Goal: Transaction & Acquisition: Purchase product/service

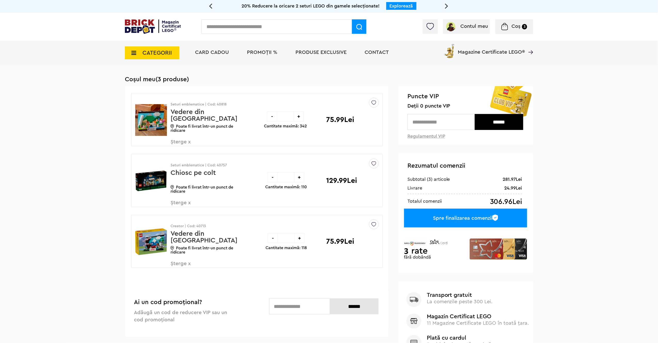
click at [151, 177] on img at bounding box center [151, 180] width 32 height 39
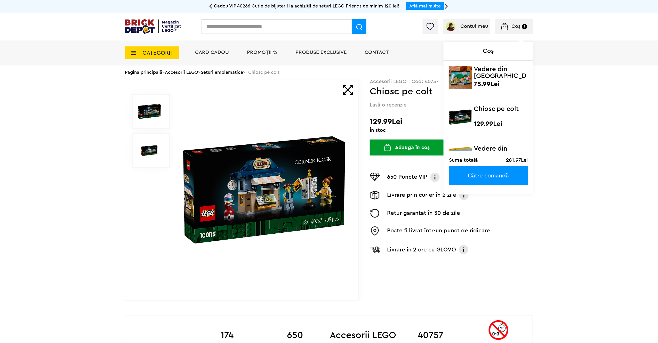
click at [509, 30] on div "Coș 3 Coș Vedere din Italia 75.99Lei Chiosc pe colt 129.99Lei Vedere din Japoni…" at bounding box center [514, 26] width 38 height 15
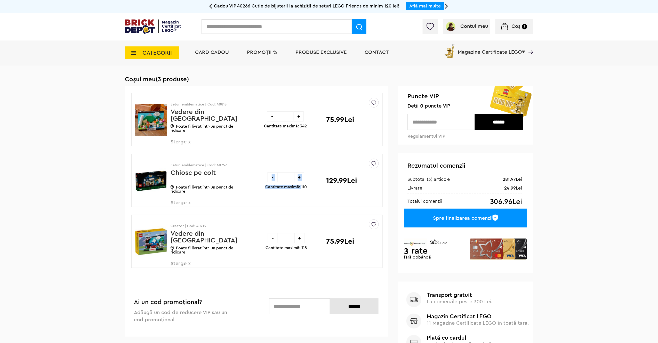
drag, startPoint x: 301, startPoint y: 188, endPoint x: 313, endPoint y: 187, distance: 11.6
click at [313, 187] on div "- * + Cantitate maximă: 110 129.99Lei" at bounding box center [315, 180] width 101 height 53
click at [315, 192] on div "- * + Cantitate maximă: 110 129.99Lei" at bounding box center [315, 180] width 101 height 53
click at [163, 50] on span "CATEGORII" at bounding box center [156, 53] width 29 height 6
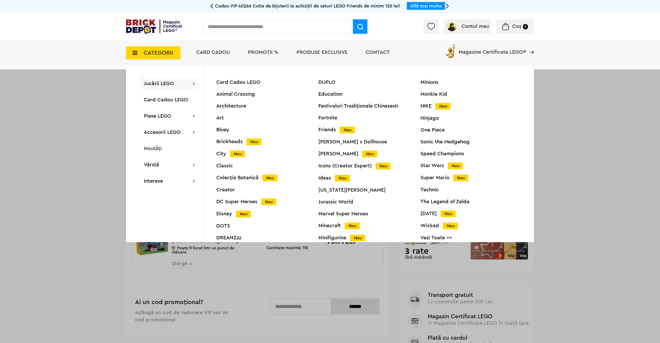
click at [228, 211] on div "Disney Nou" at bounding box center [267, 213] width 102 height 5
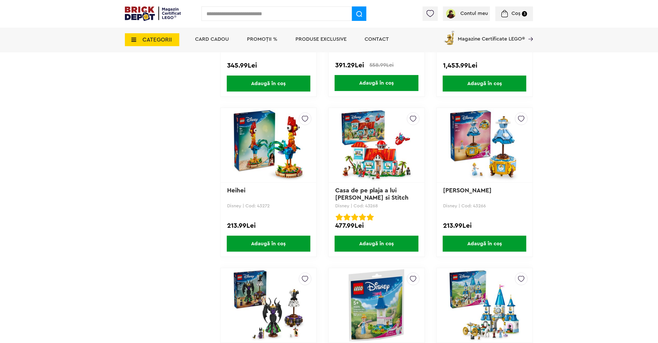
scroll to position [619, 0]
